Goal: Find specific page/section: Find specific page/section

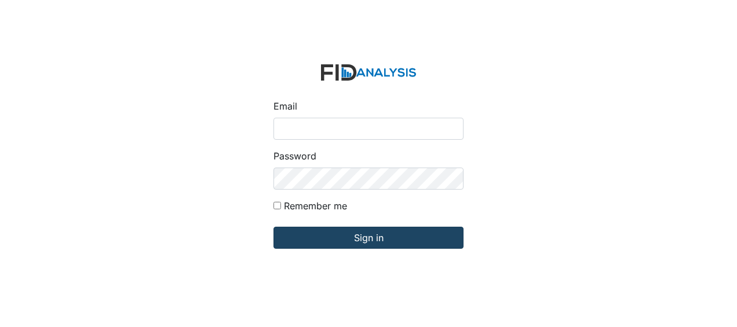
type input "Jbryant@lifeincorporated.com"
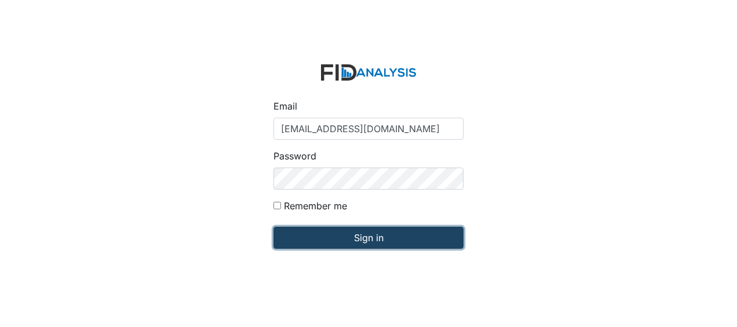
click at [341, 232] on input "Sign in" at bounding box center [368, 237] width 190 height 22
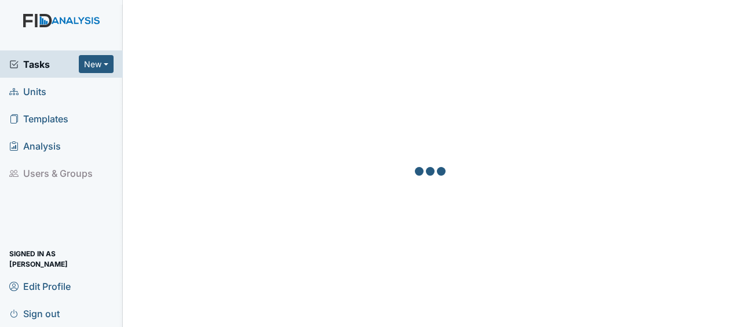
click at [44, 92] on span "Units" at bounding box center [27, 91] width 37 height 18
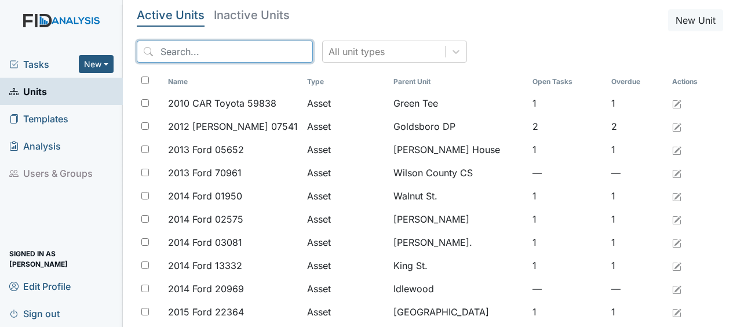
click at [176, 52] on input "search" at bounding box center [225, 52] width 176 height 22
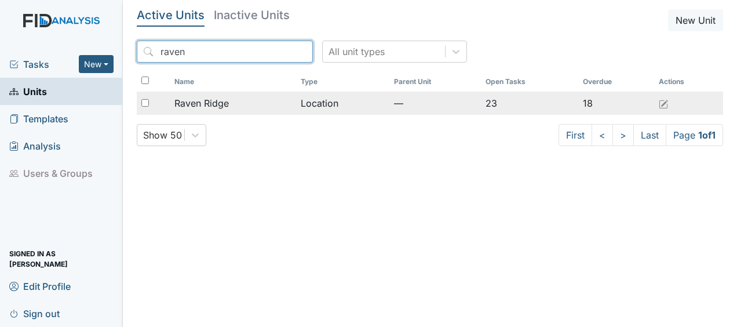
type input "raven"
click at [218, 105] on span "Raven Ridge" at bounding box center [201, 103] width 54 height 14
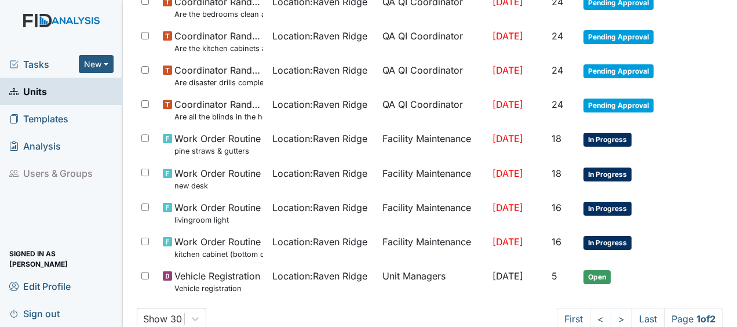
scroll to position [765, 0]
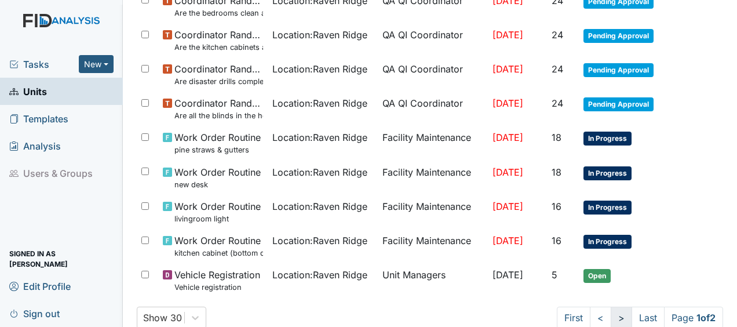
click at [611, 312] on link ">" at bounding box center [621, 317] width 21 height 22
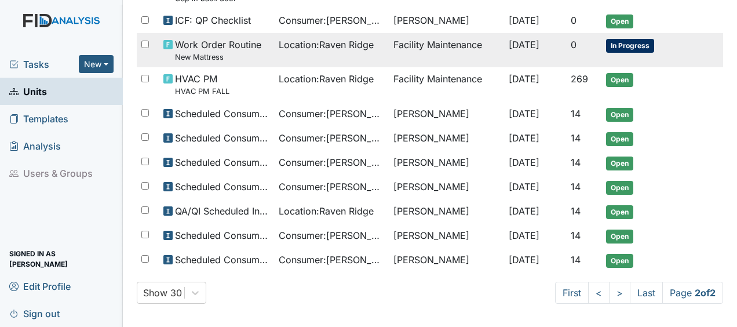
click at [518, 42] on span "Oct 21, 2025" at bounding box center [524, 45] width 31 height 12
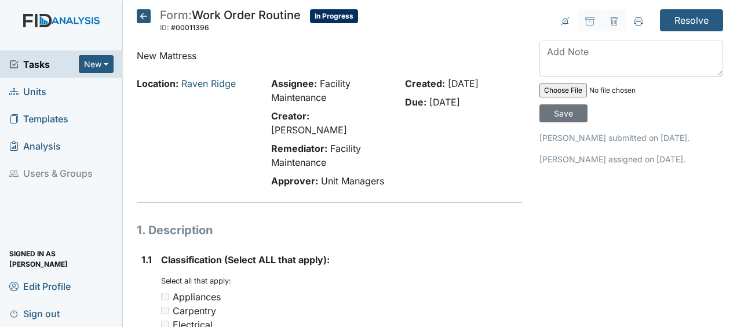
click at [140, 19] on icon at bounding box center [144, 16] width 14 height 14
click at [146, 11] on icon at bounding box center [144, 16] width 14 height 14
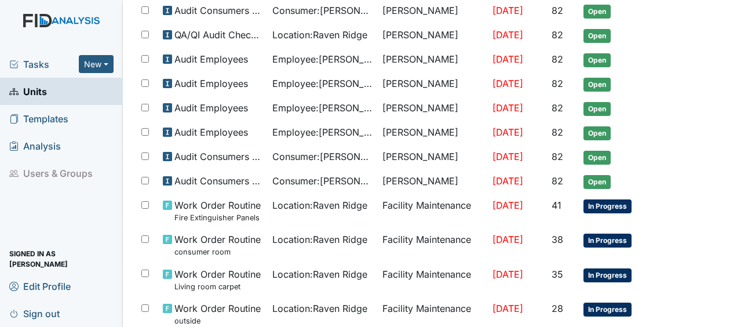
scroll to position [762, 0]
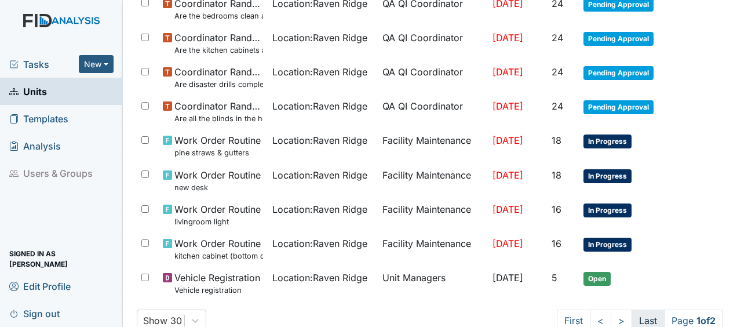
click at [638, 317] on link "Last" at bounding box center [647, 320] width 33 height 22
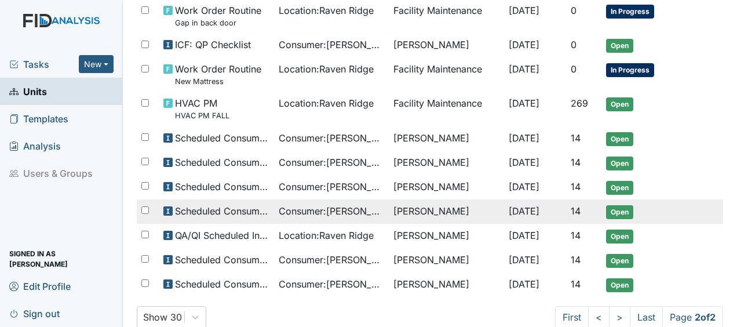
scroll to position [0, 0]
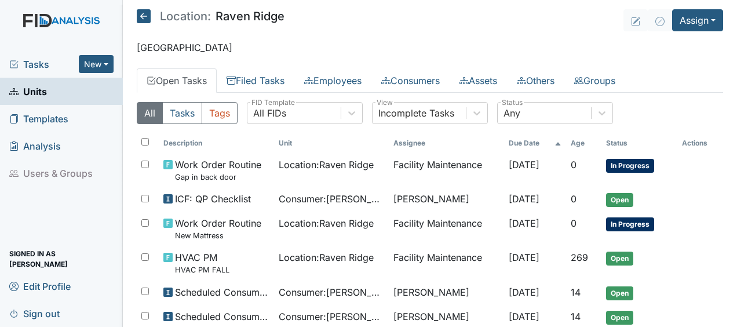
click at [145, 19] on icon at bounding box center [144, 16] width 14 height 14
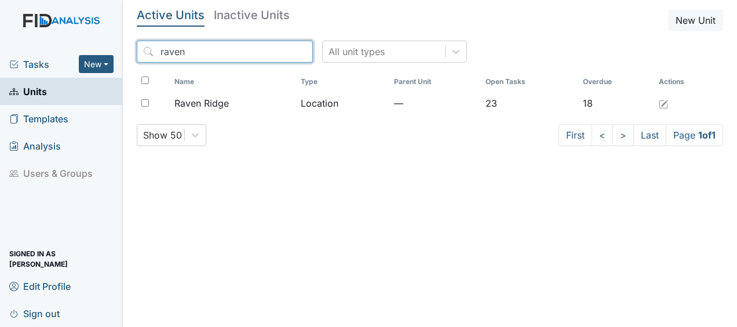
click at [278, 52] on input "raven" at bounding box center [225, 52] width 176 height 22
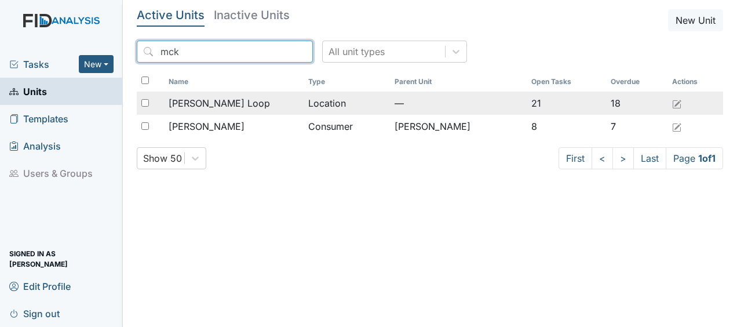
type input "mck"
click at [213, 101] on span "McKeel Loop" at bounding box center [219, 103] width 101 height 14
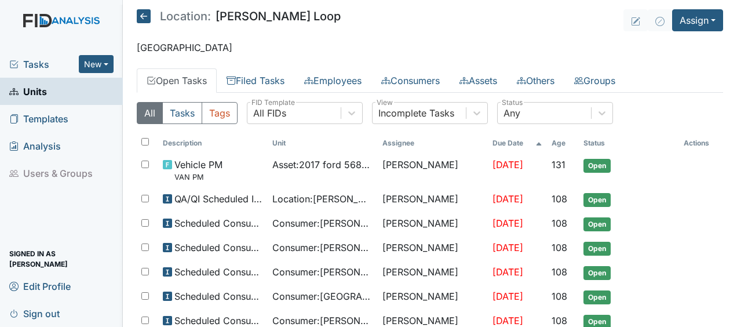
click at [213, 102] on div "All Tasks Tags All FIDs FID Template Incomplete Tasks View Any Status" at bounding box center [430, 117] width 586 height 31
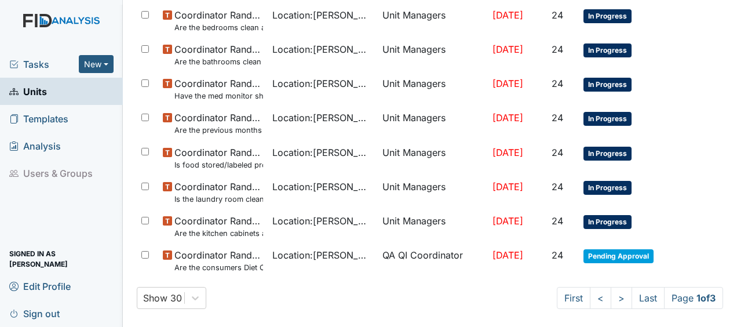
scroll to position [840, 0]
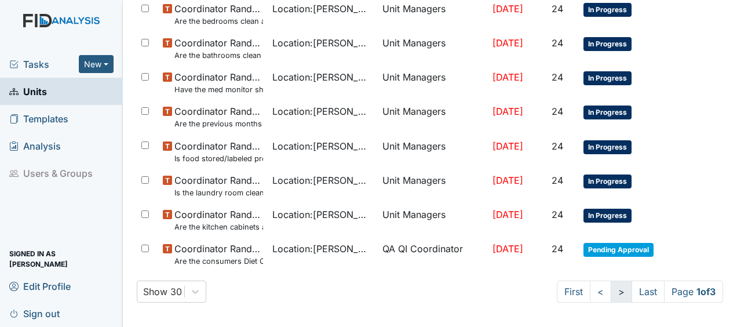
click at [611, 287] on link ">" at bounding box center [621, 291] width 21 height 22
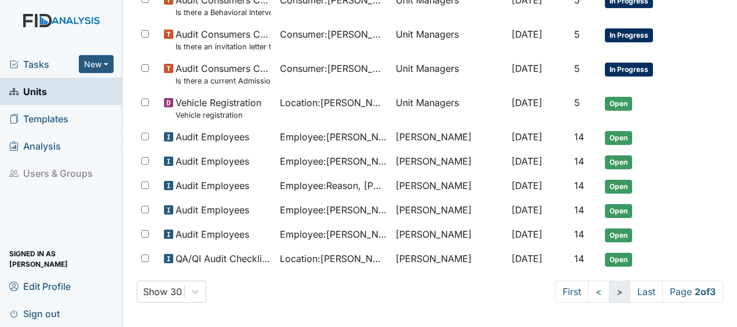
click at [609, 289] on link ">" at bounding box center [619, 291] width 21 height 22
